Goal: Navigation & Orientation: Go to known website

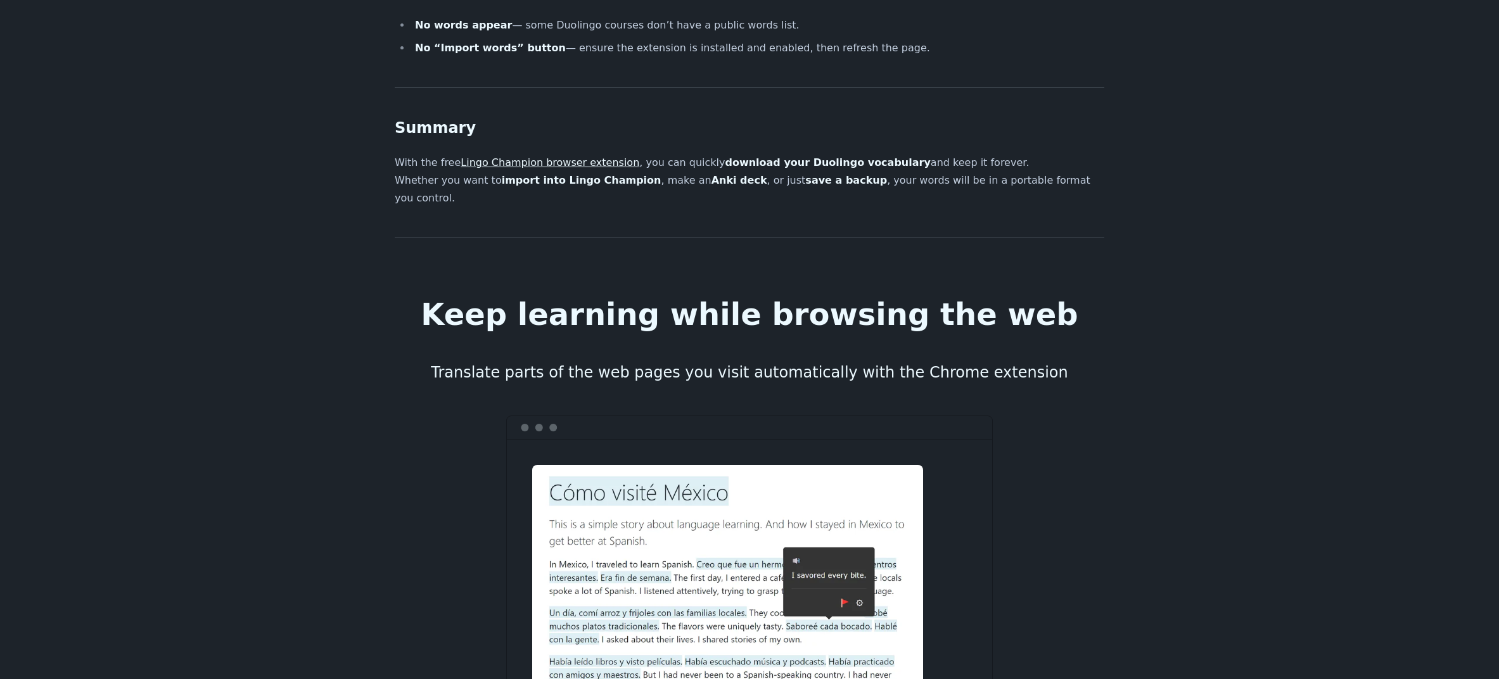
scroll to position [2006, 0]
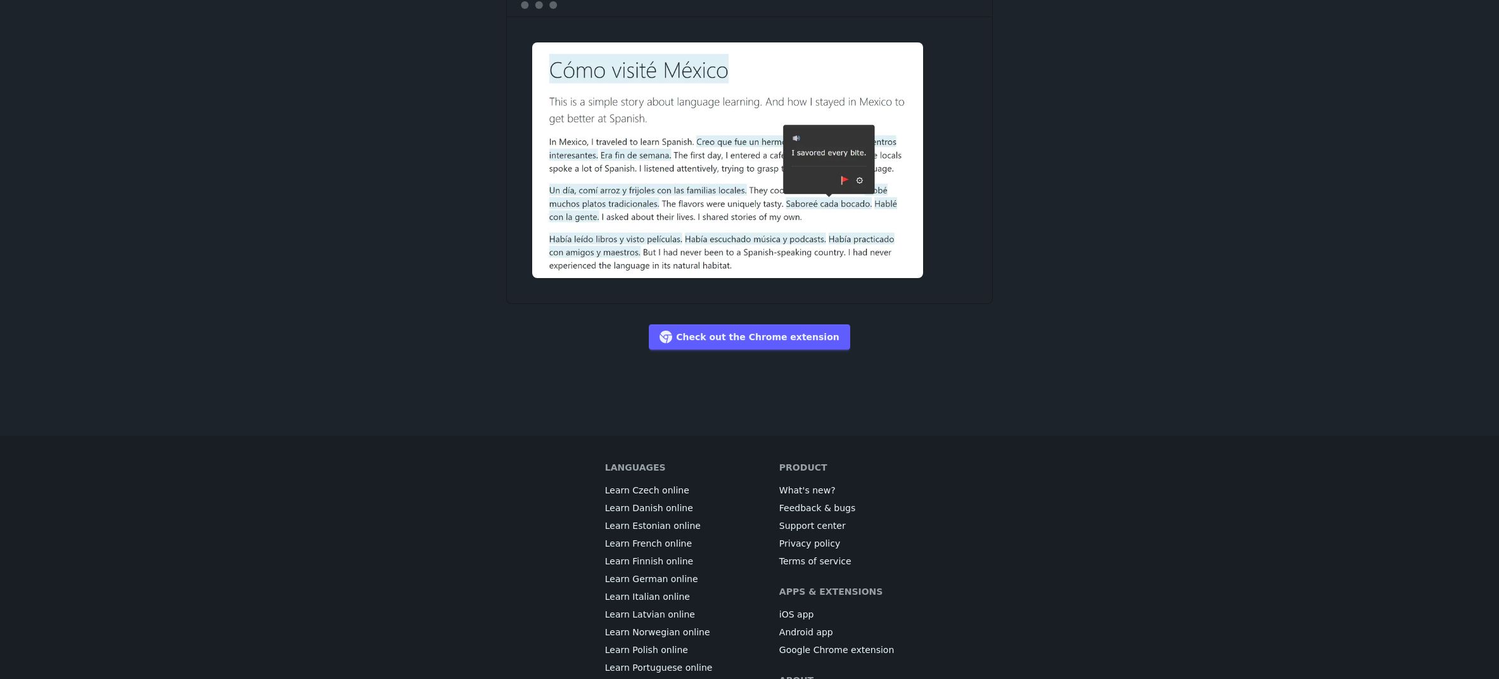
click at [757, 324] on link "Check out the Chrome extension" at bounding box center [749, 336] width 201 height 25
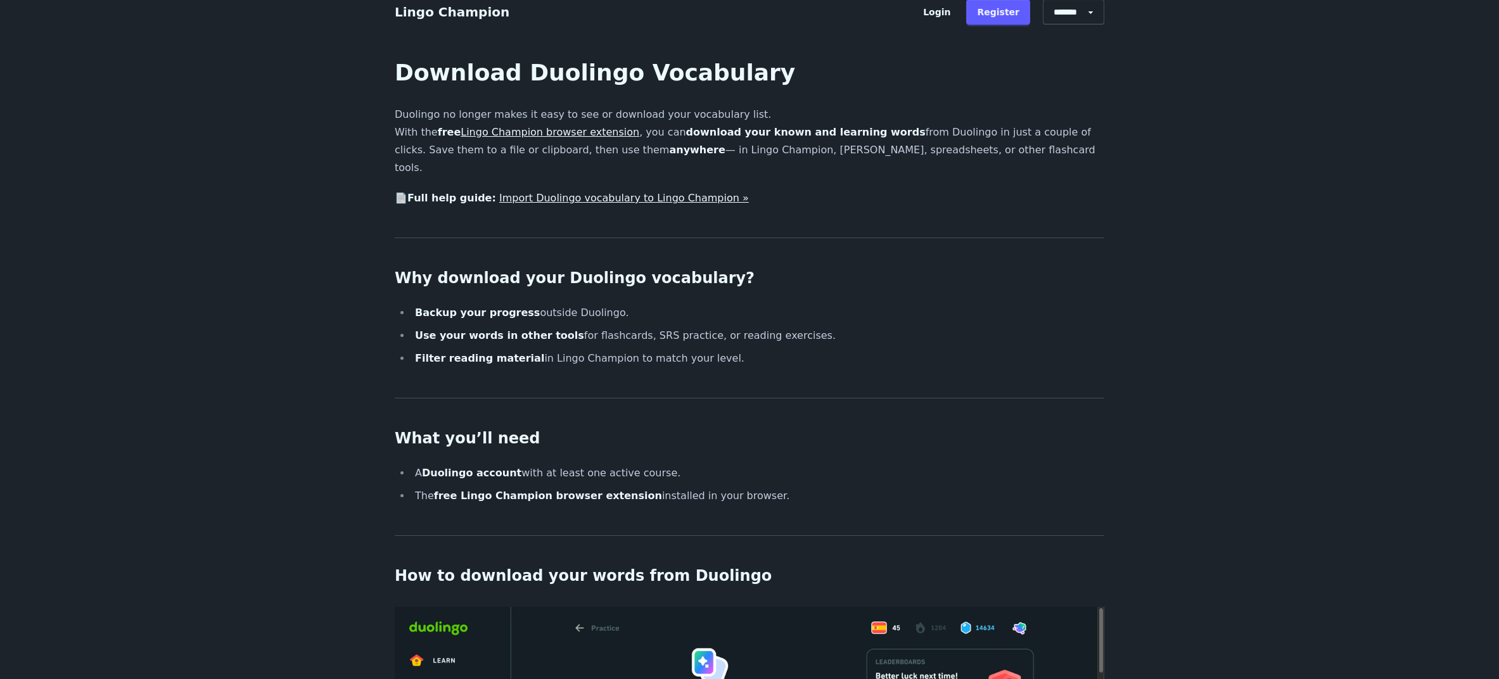
scroll to position [0, 0]
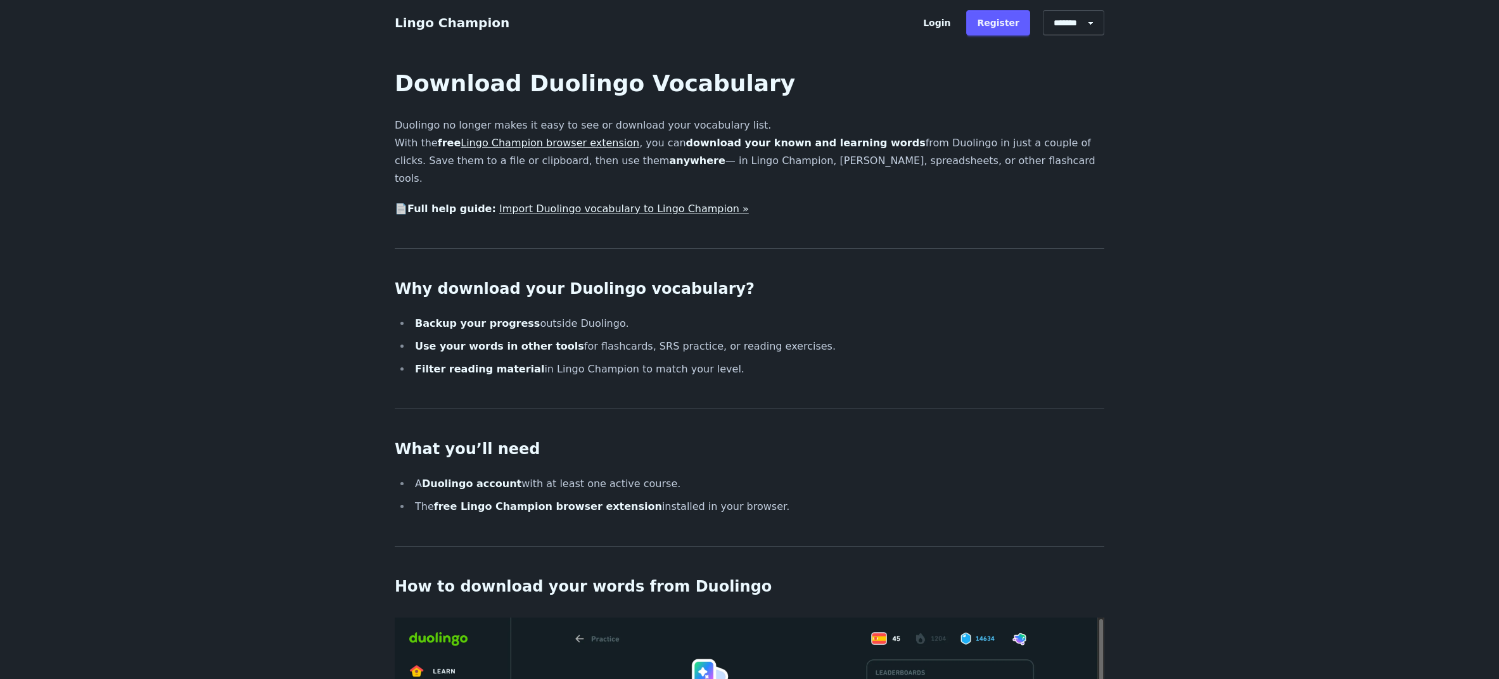
click at [944, 14] on link "Login" at bounding box center [936, 22] width 49 height 25
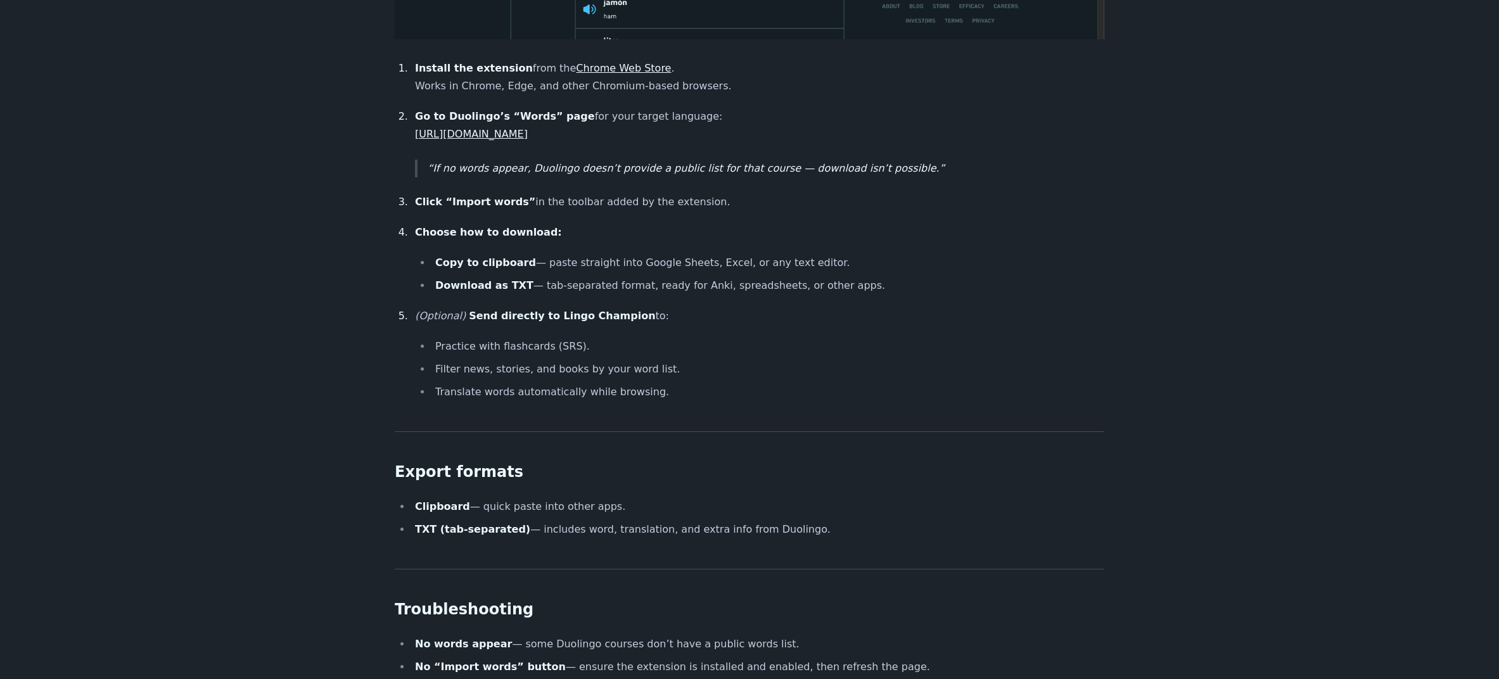
scroll to position [950, 0]
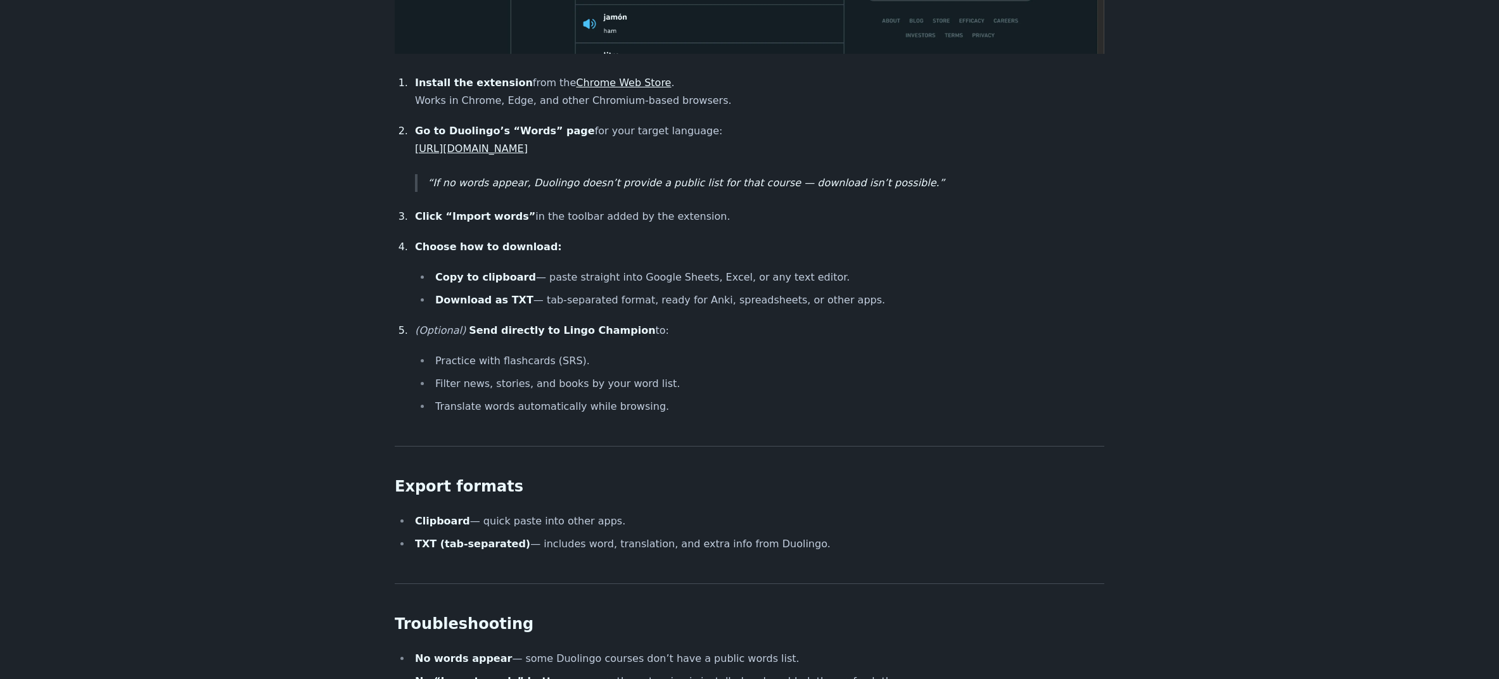
click at [528, 143] on link "[URL][DOMAIN_NAME]" at bounding box center [471, 149] width 113 height 12
